Goal: Task Accomplishment & Management: Use online tool/utility

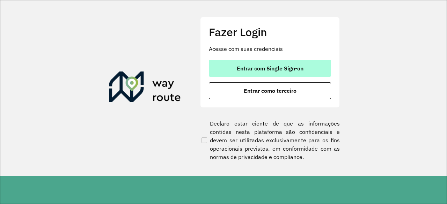
click at [261, 64] on button "Entrar com Single Sign-on" at bounding box center [270, 68] width 122 height 17
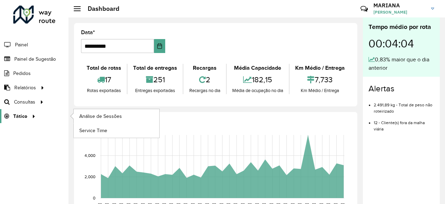
click at [28, 113] on div at bounding box center [32, 116] width 10 height 7
click at [84, 115] on span "Análise de Sessões" at bounding box center [101, 116] width 44 height 7
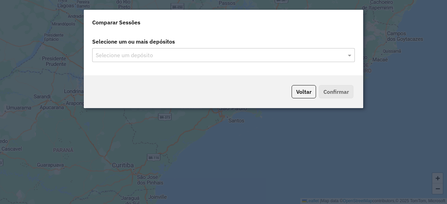
click at [225, 56] on input "text" at bounding box center [220, 55] width 252 height 8
click at [349, 56] on span at bounding box center [350, 55] width 9 height 8
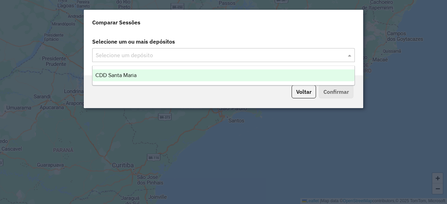
click at [245, 77] on div "CDD Santa Maria" at bounding box center [224, 76] width 262 height 12
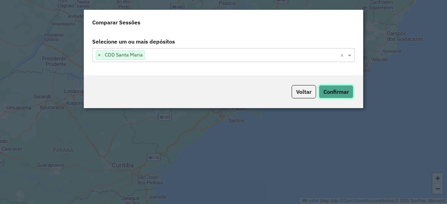
click at [330, 92] on button "Confirmar" at bounding box center [336, 91] width 35 height 13
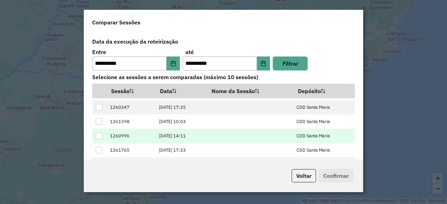
scroll to position [33, 0]
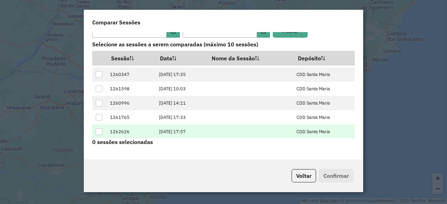
click at [100, 130] on div at bounding box center [99, 132] width 7 height 7
click at [345, 174] on button "Confirmar" at bounding box center [336, 175] width 35 height 13
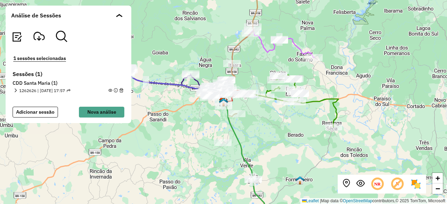
click at [15, 89] on em at bounding box center [16, 91] width 4 height 4
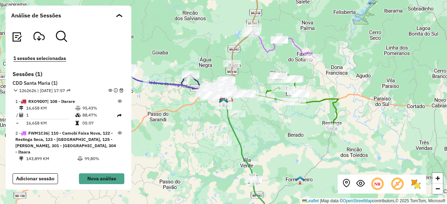
click at [108, 90] on em at bounding box center [110, 91] width 4 height 4
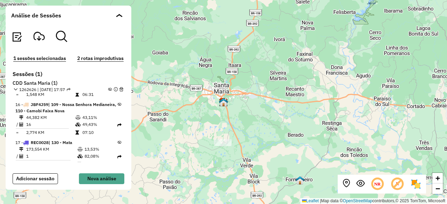
scroll to position [568, 0]
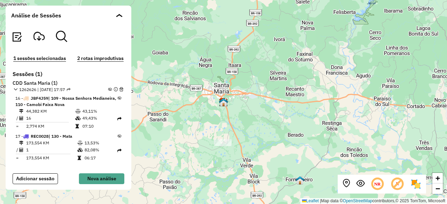
click at [118, 135] on icon at bounding box center [120, 136] width 4 height 4
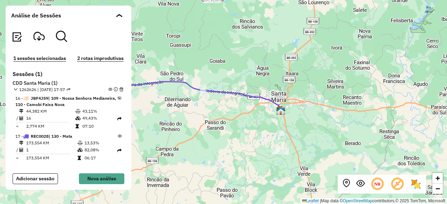
drag, startPoint x: 146, startPoint y: 99, endPoint x: 278, endPoint y: 143, distance: 139.2
click at [278, 143] on div "+ − Leaflet | Map data © OpenStreetMap contributors,© 2025 TomTom, Microsoft" at bounding box center [223, 102] width 447 height 204
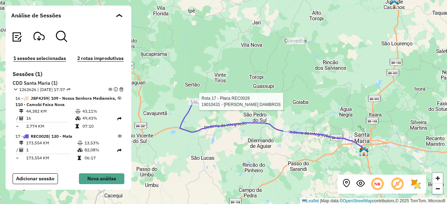
click at [197, 105] on div at bounding box center [196, 101] width 17 height 7
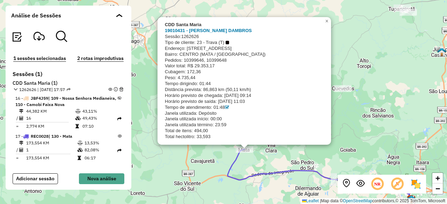
drag, startPoint x: 194, startPoint y: 117, endPoint x: 242, endPoint y: 165, distance: 67.4
click at [242, 165] on div "CDD Santa Maria 19010431 - FELIPE ZORZI DAMBROS Sessão: 1262626 Tipo de cliente…" at bounding box center [223, 102] width 447 height 204
